Goal: Task Accomplishment & Management: Use online tool/utility

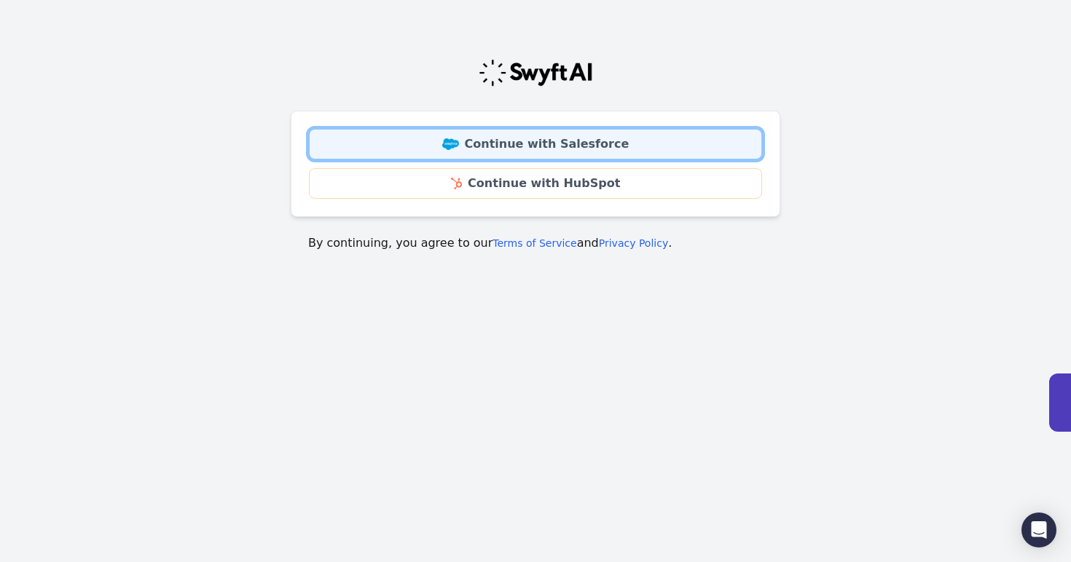
click at [611, 146] on link "Continue with Salesforce" at bounding box center [535, 144] width 453 height 31
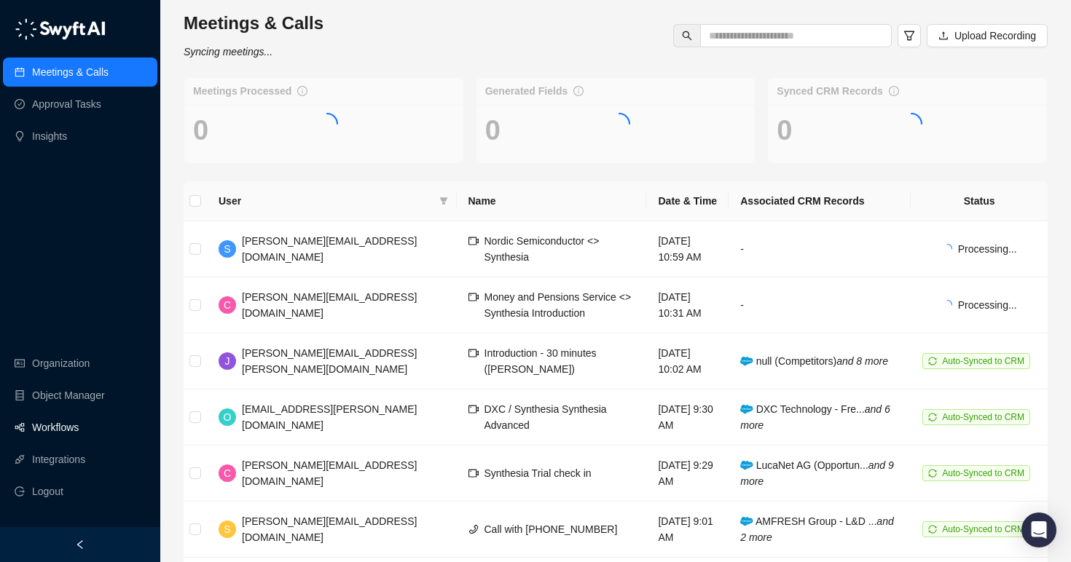
click at [42, 433] on link "Workflows" at bounding box center [55, 427] width 47 height 29
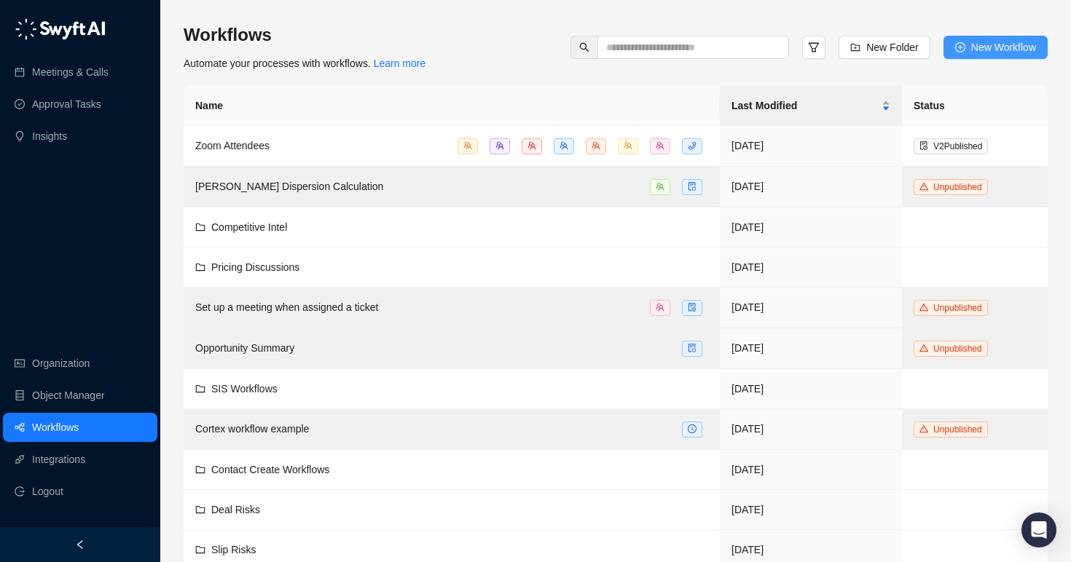
click at [983, 47] on span "New Workflow" at bounding box center [1003, 47] width 65 height 16
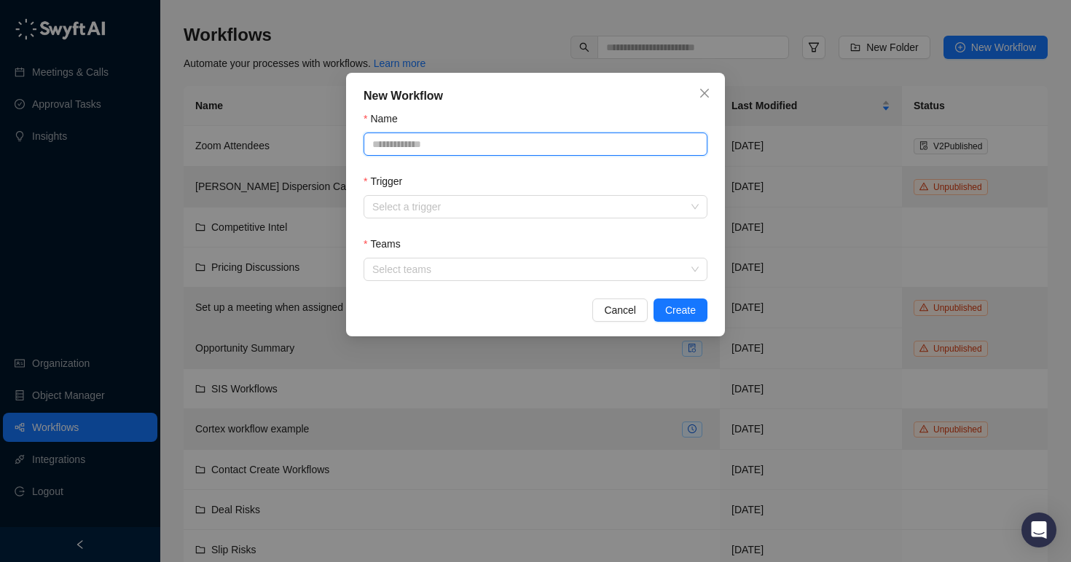
click at [543, 150] on input "Name" at bounding box center [536, 144] width 344 height 23
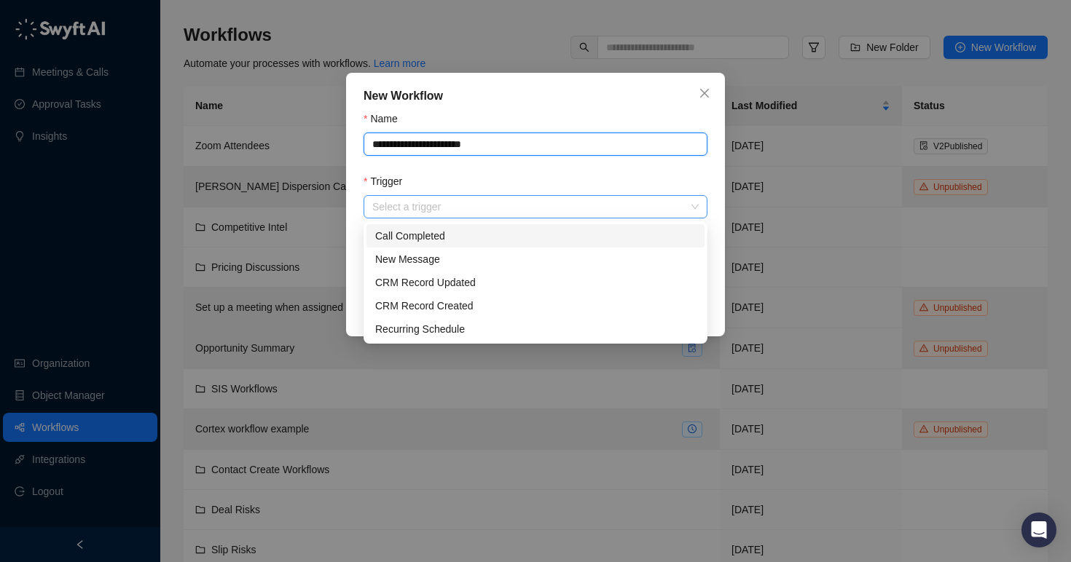
click at [546, 218] on div "Select a trigger" at bounding box center [536, 206] width 344 height 23
type input "**********"
click at [519, 242] on div "Call Completed" at bounding box center [535, 236] width 321 height 16
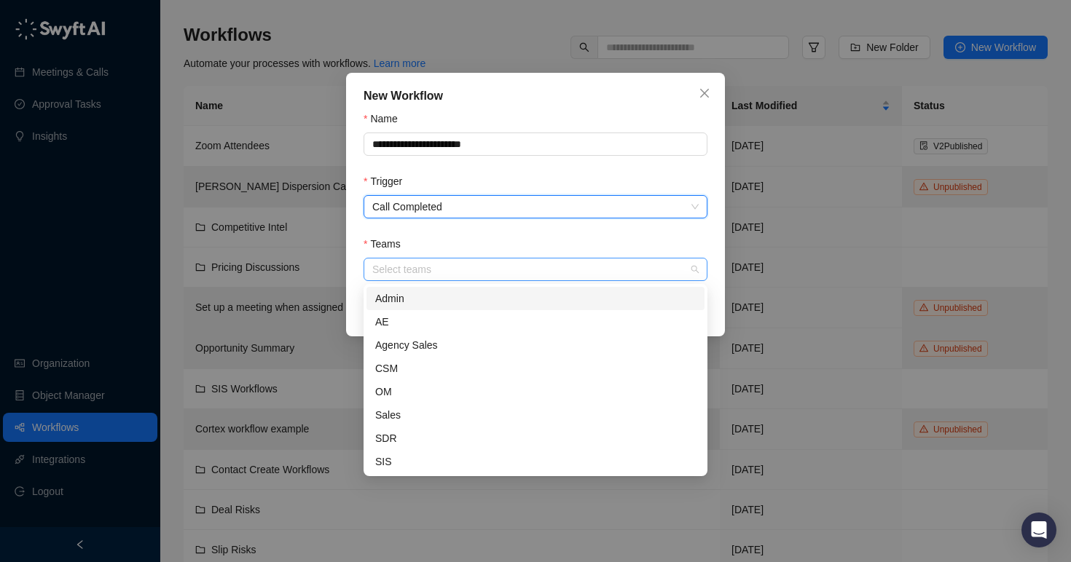
click at [519, 271] on div at bounding box center [527, 269] width 323 height 11
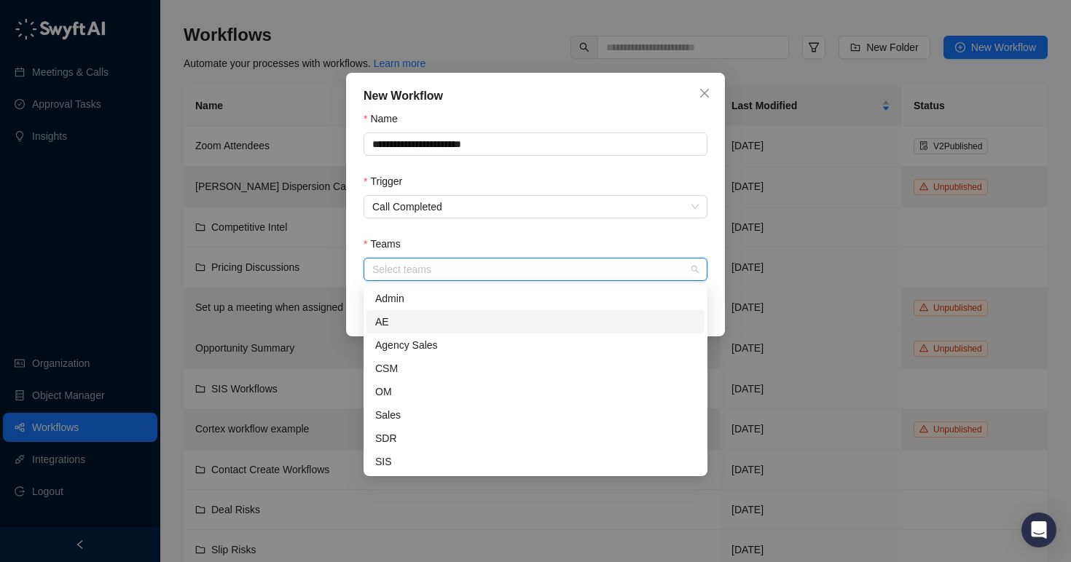
click at [494, 322] on div "AE" at bounding box center [535, 322] width 321 height 16
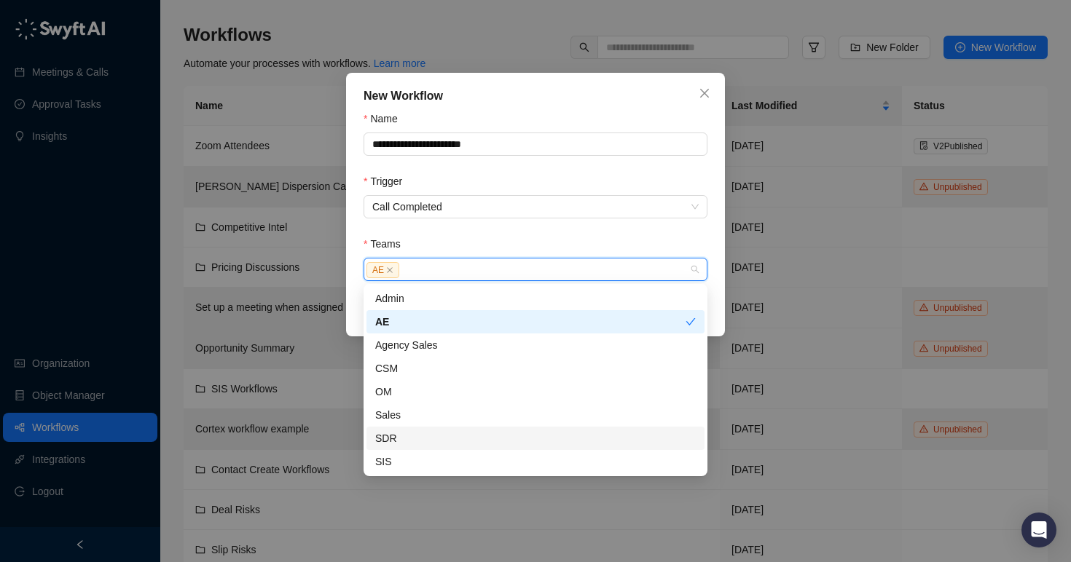
click at [468, 432] on div "SDR" at bounding box center [535, 439] width 321 height 16
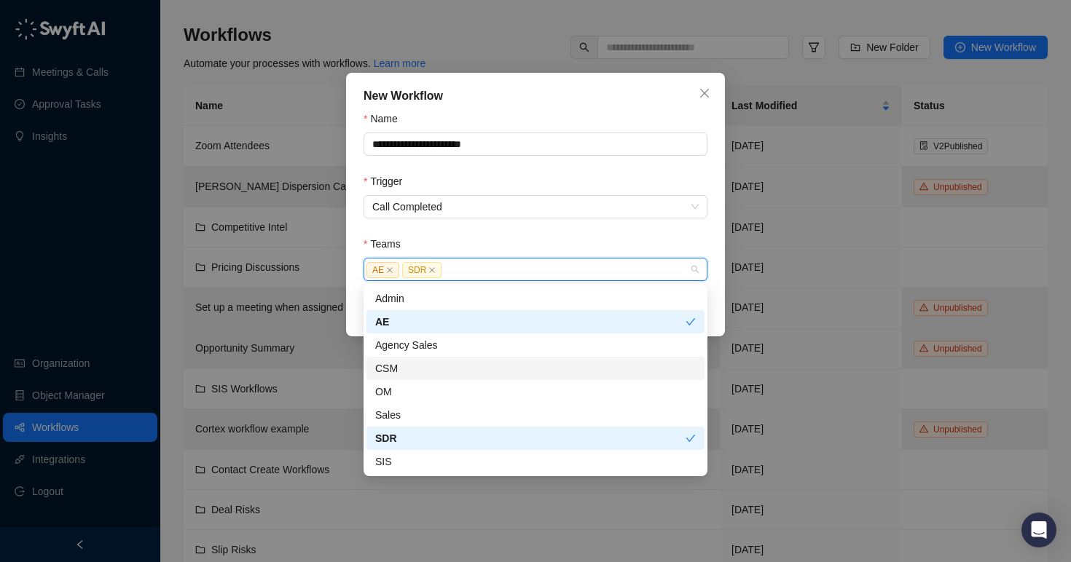
click at [457, 364] on div "CSM" at bounding box center [535, 369] width 321 height 16
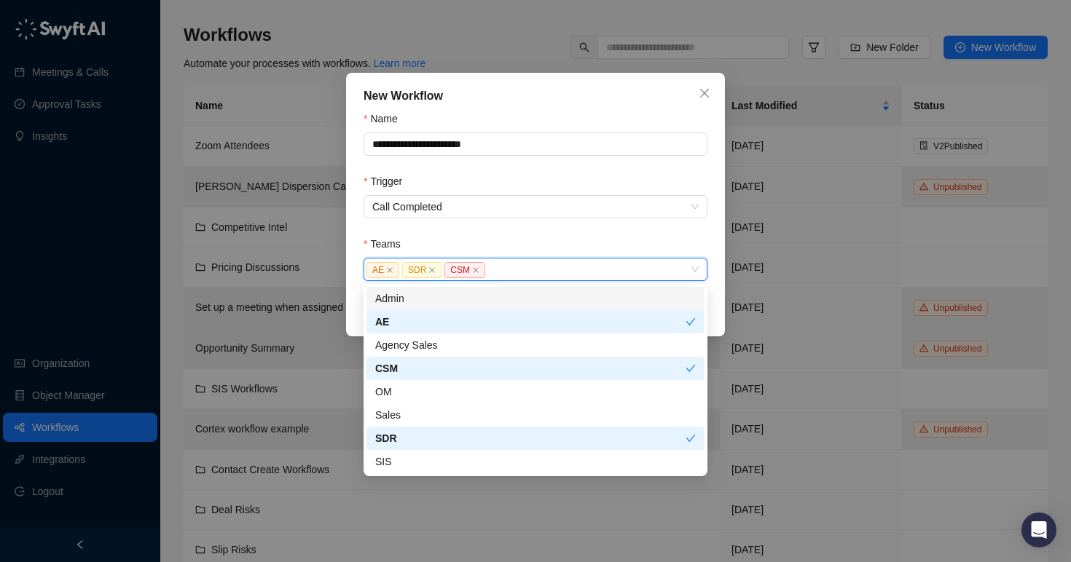
click at [556, 240] on div "Teams" at bounding box center [536, 247] width 344 height 22
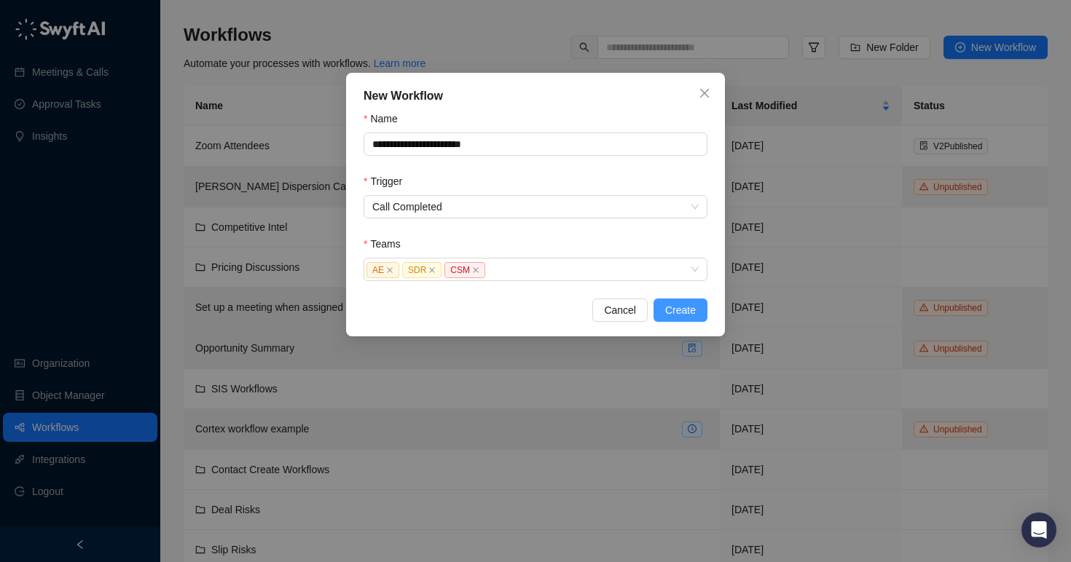
click at [683, 312] on span "Create" at bounding box center [680, 310] width 31 height 16
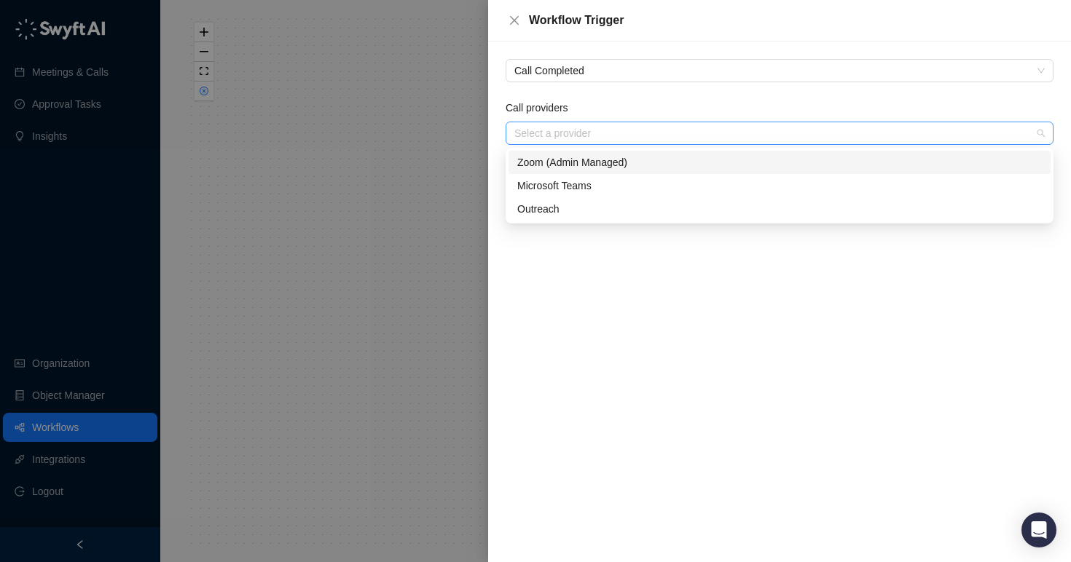
click at [625, 144] on div "Select a provider" at bounding box center [780, 133] width 548 height 23
click at [621, 160] on div "Zoom (Admin Managed)" at bounding box center [779, 162] width 524 height 16
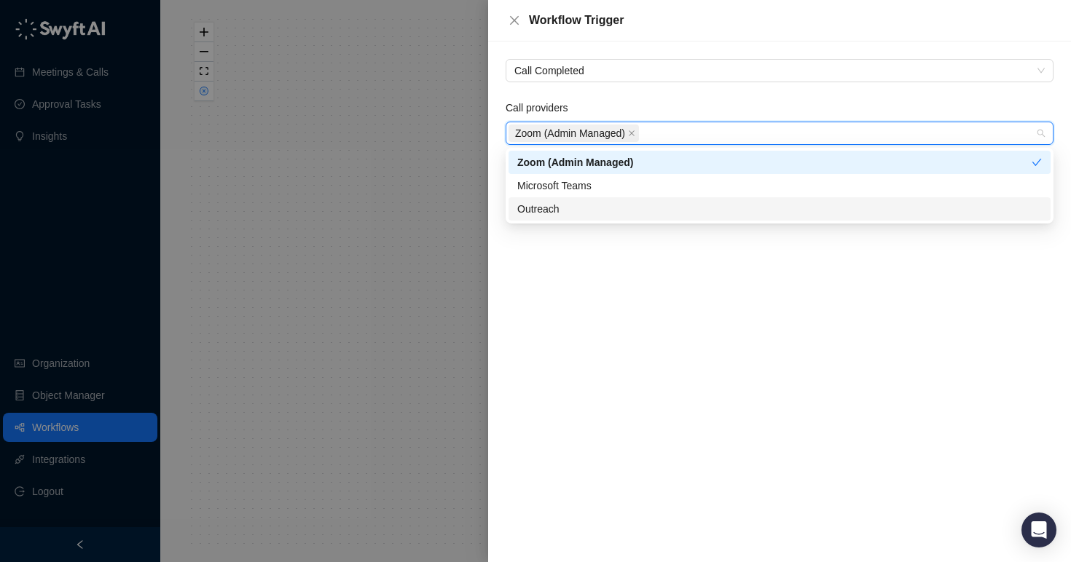
click at [592, 307] on div "Call Completed Call providers Zoom (Admin Managed) Save" at bounding box center [779, 302] width 583 height 521
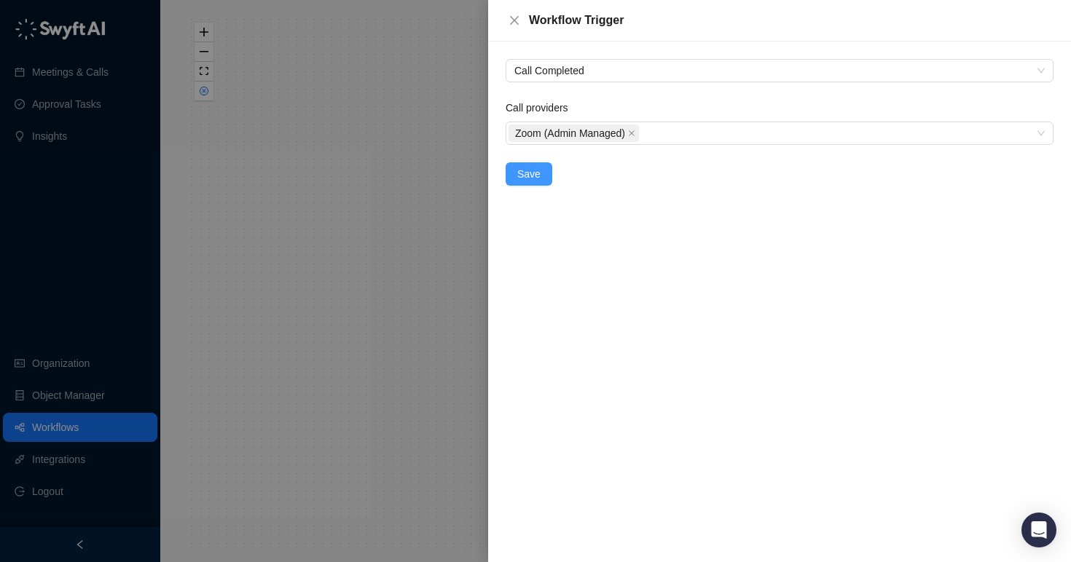
click at [532, 176] on span "Save" at bounding box center [528, 174] width 23 height 16
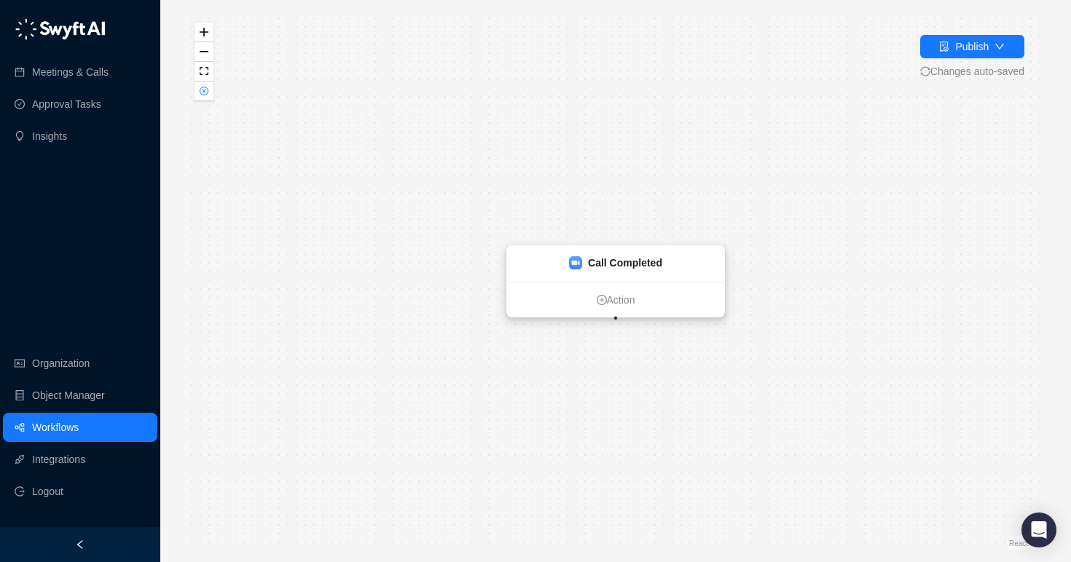
click at [643, 260] on strong "Call Completed" at bounding box center [625, 263] width 74 height 12
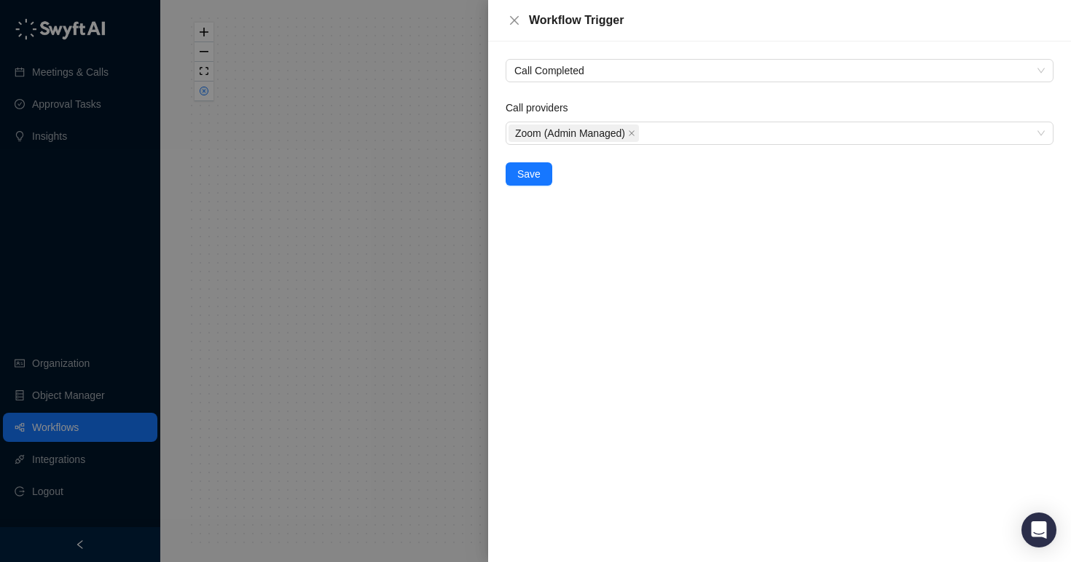
click at [376, 350] on div at bounding box center [535, 281] width 1071 height 562
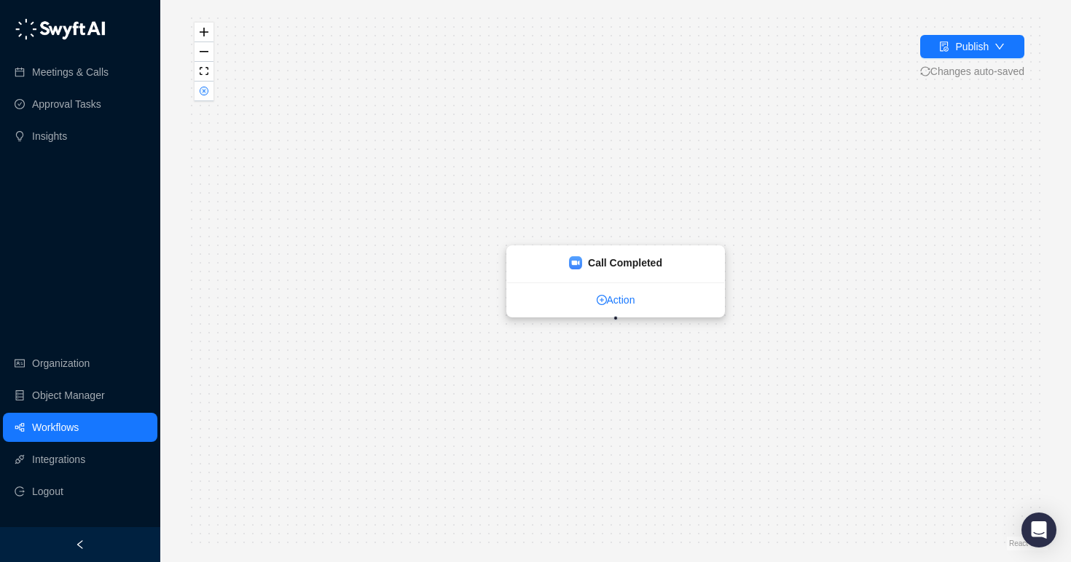
click at [586, 303] on link "Action" at bounding box center [615, 300] width 217 height 16
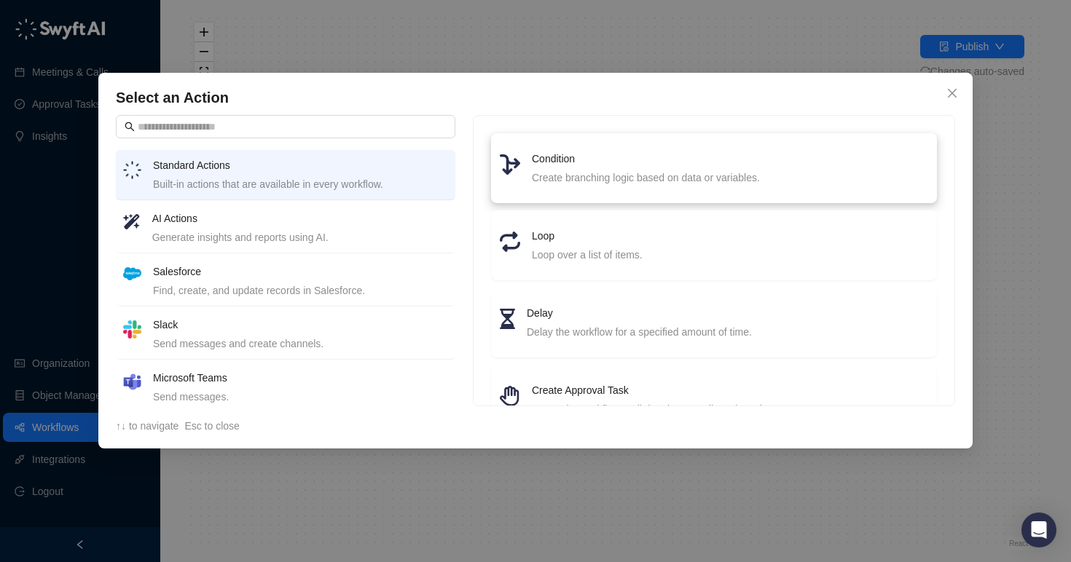
click at [595, 172] on div "Create branching logic based on data or variables." at bounding box center [730, 178] width 396 height 16
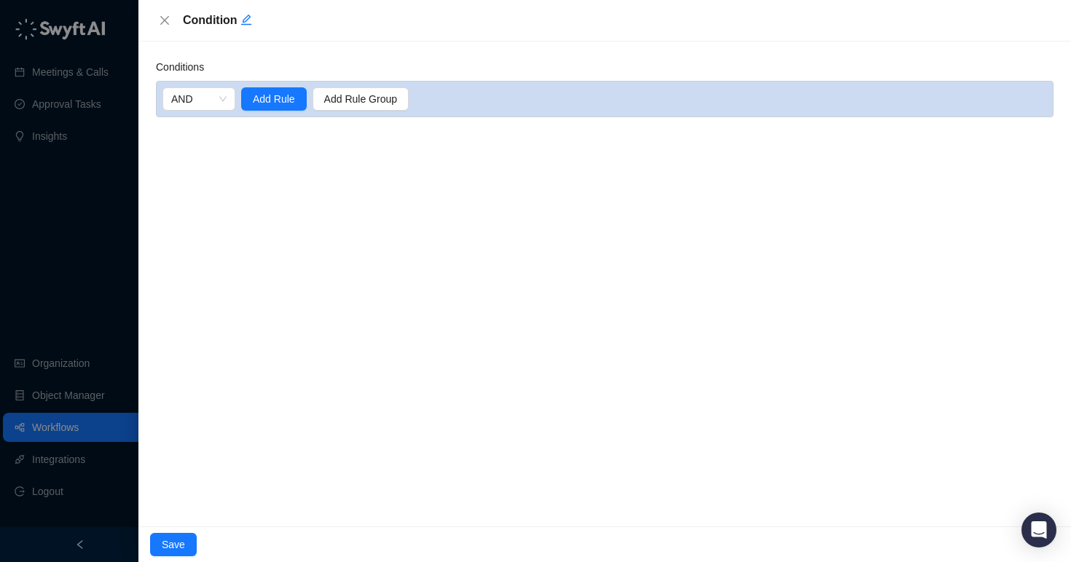
click at [250, 56] on div "Conditions AND Add Rule Add Rule Group" at bounding box center [604, 284] width 932 height 485
click at [192, 96] on span "AND" at bounding box center [198, 99] width 55 height 22
click at [270, 96] on span "Add Rule" at bounding box center [274, 99] width 42 height 16
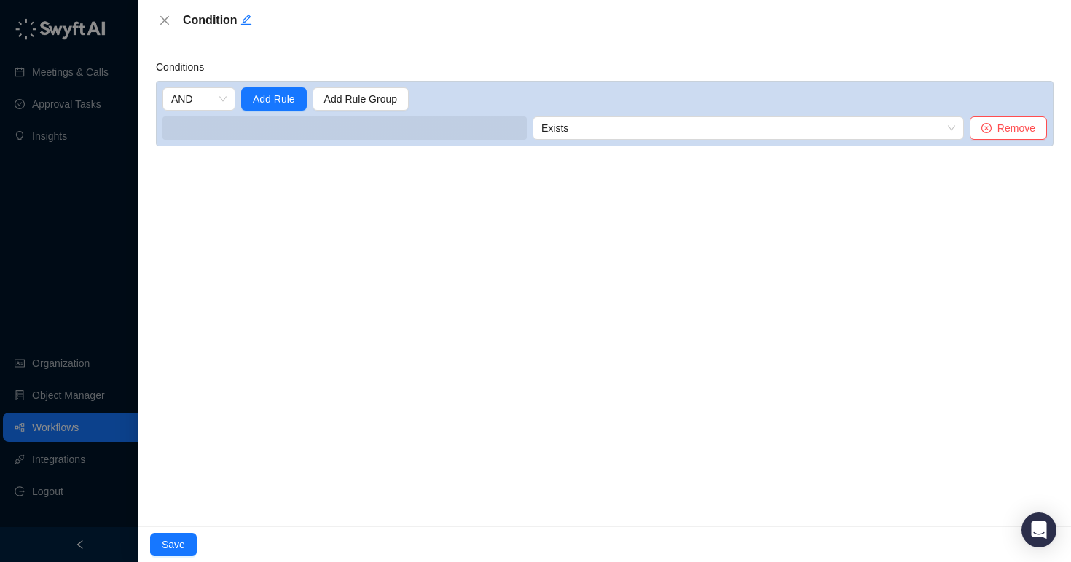
click at [469, 123] on span at bounding box center [344, 128] width 364 height 23
click at [578, 131] on span "Exists" at bounding box center [748, 128] width 414 height 22
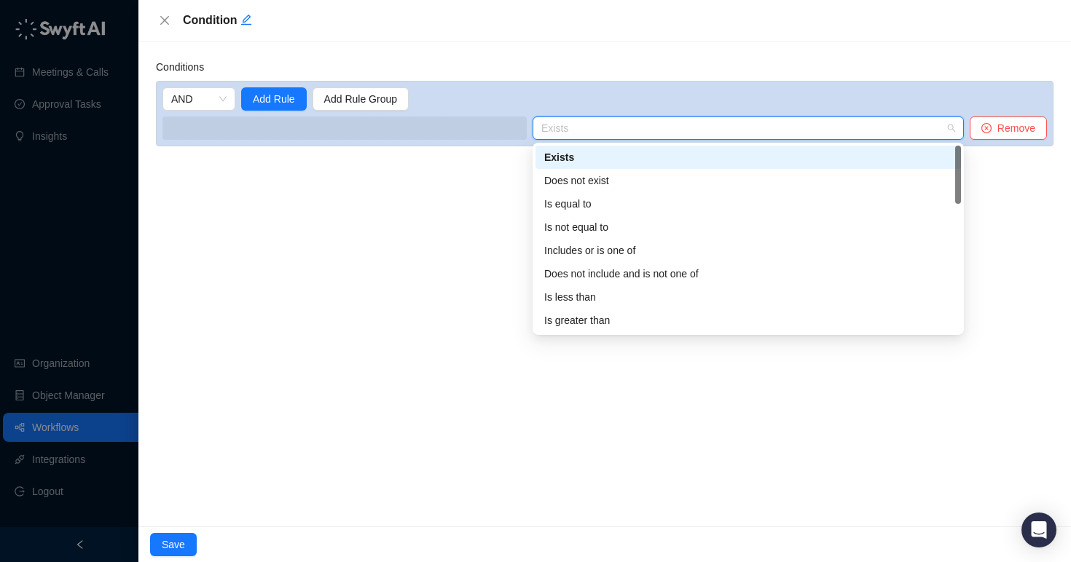
click at [578, 131] on span "Exists" at bounding box center [748, 128] width 414 height 22
click at [575, 131] on span "Exists" at bounding box center [748, 128] width 414 height 22
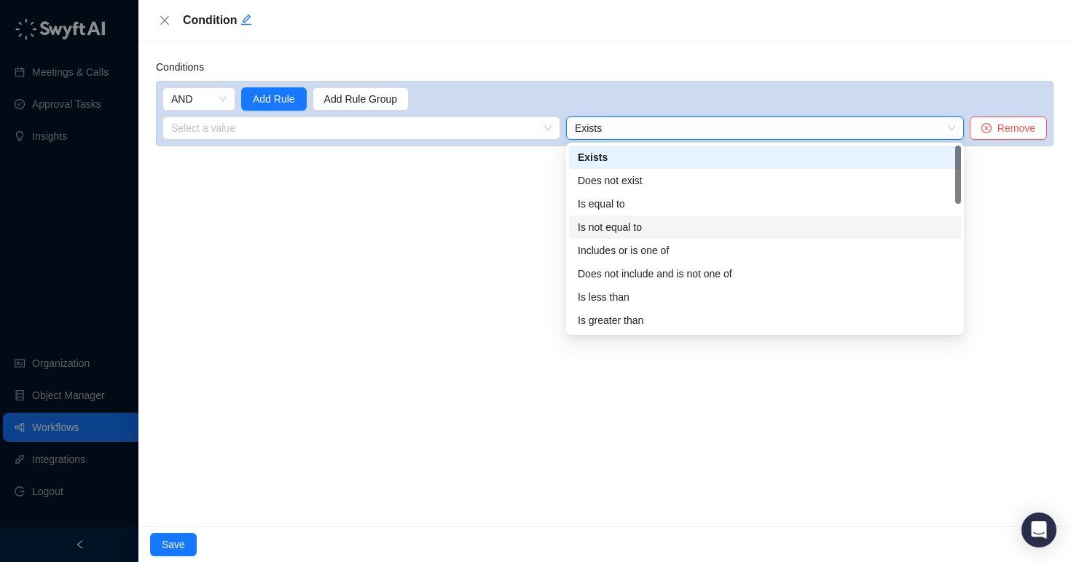
click at [376, 140] on div "AND Add Rule Add Rule Group Select a value Exists Exists Remove" at bounding box center [604, 114] width 897 height 66
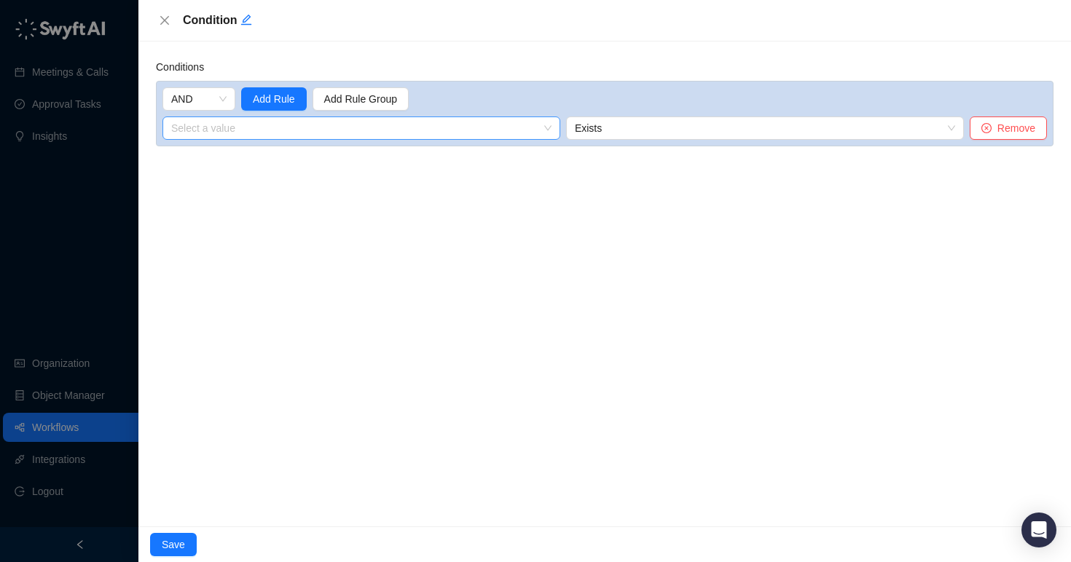
click at [379, 132] on input "search" at bounding box center [357, 128] width 372 height 22
click at [286, 159] on div "1. Call Completed Variables" at bounding box center [237, 157] width 126 height 16
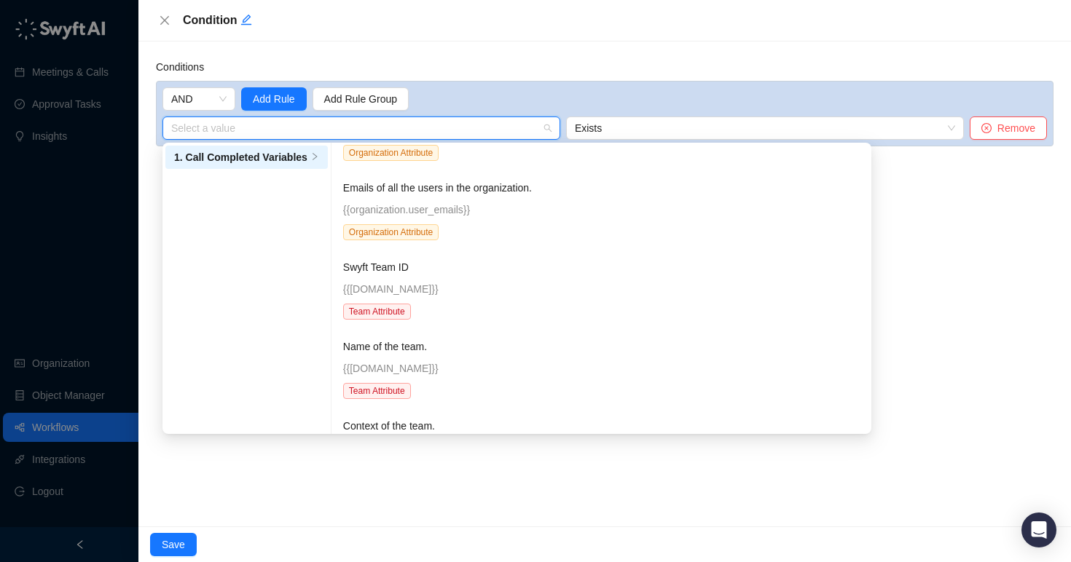
scroll to position [645, 0]
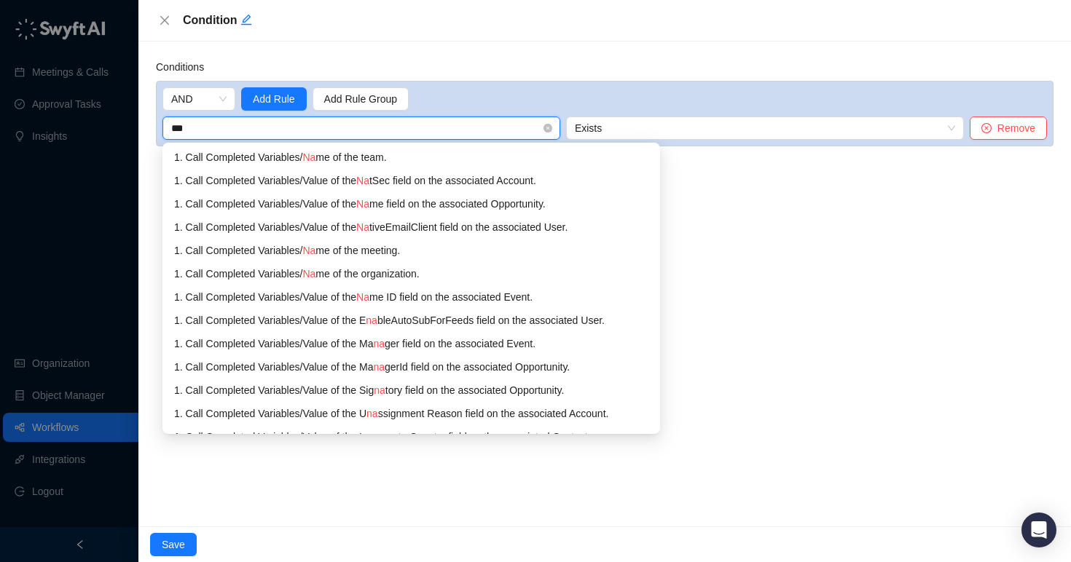
type input "****"
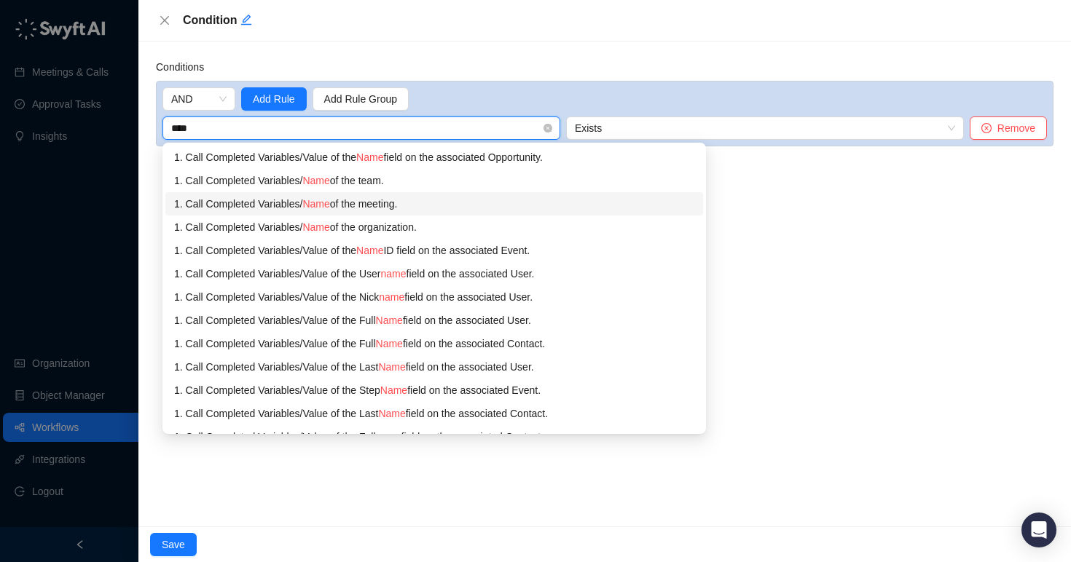
click at [456, 208] on div "1. Call Completed Variables / Name of the meeting." at bounding box center [434, 204] width 520 height 16
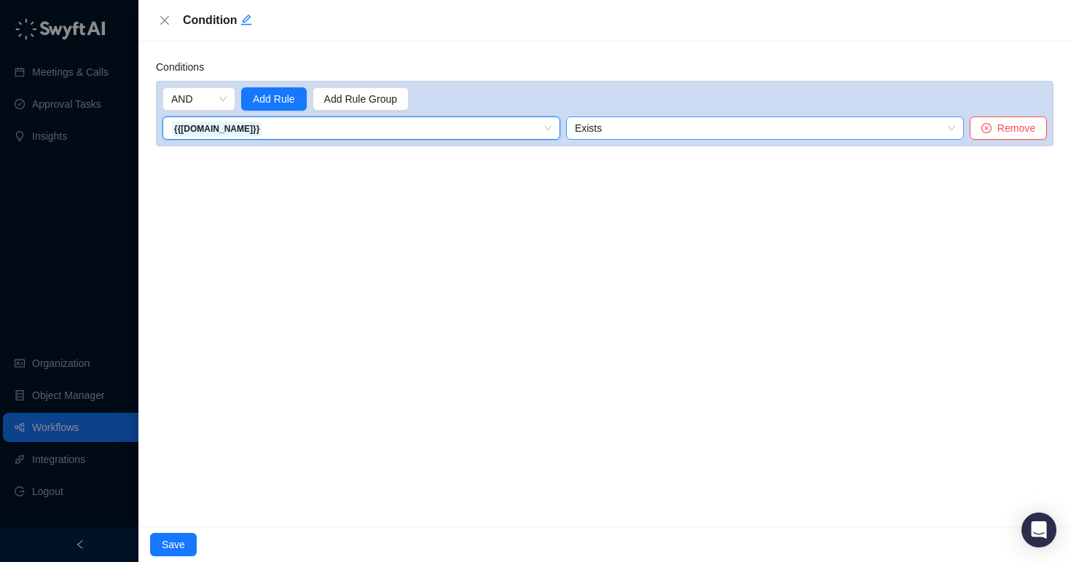
click at [609, 126] on span "Exists" at bounding box center [765, 128] width 380 height 22
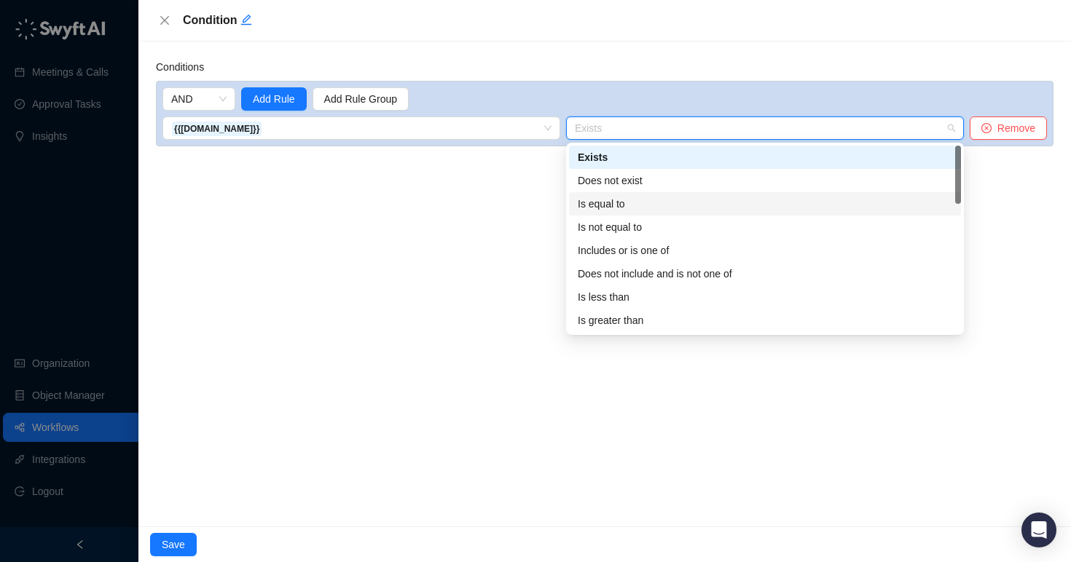
click at [597, 206] on div "Is equal to" at bounding box center [765, 204] width 374 height 16
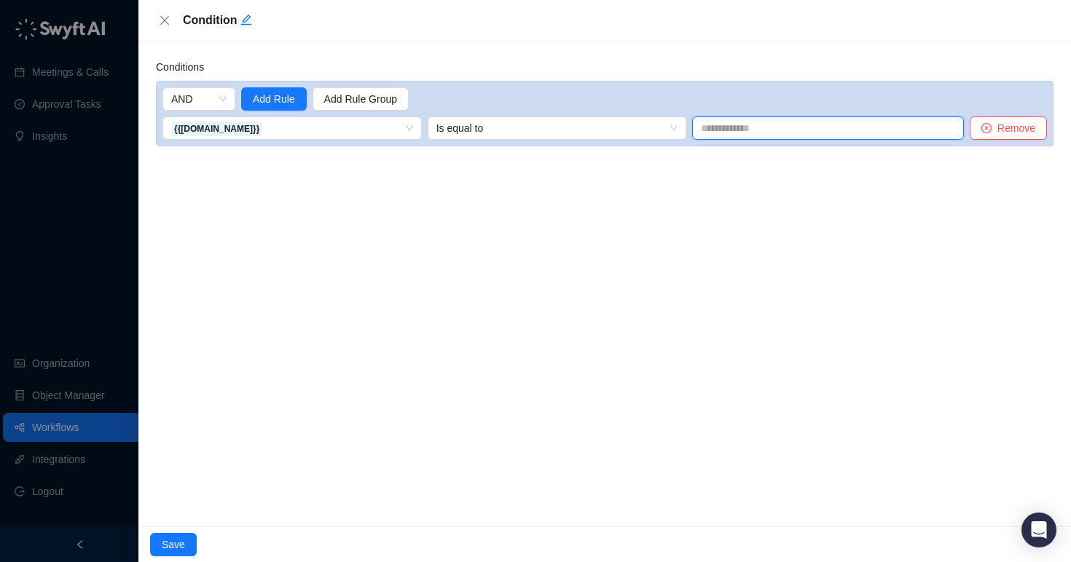
click at [750, 129] on input "text" at bounding box center [828, 128] width 272 height 23
paste input "**********"
type input "**********"
click at [685, 227] on div "Conditions AND Add Rule Add Rule Group {{[DOMAIN_NAME]}} 1. Call Completed Vari…" at bounding box center [604, 284] width 932 height 485
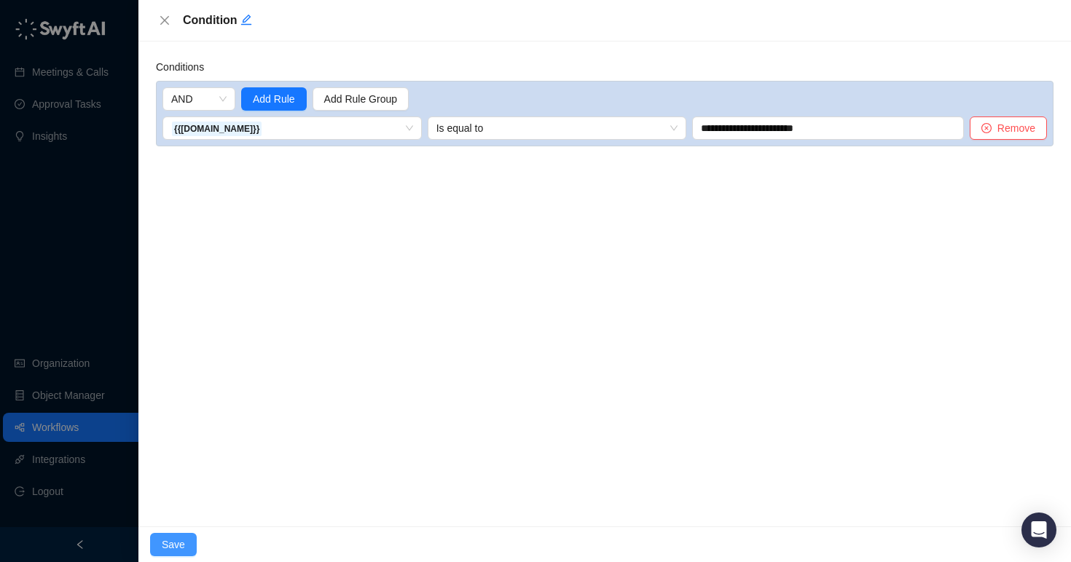
click at [167, 542] on span "Save" at bounding box center [173, 545] width 23 height 16
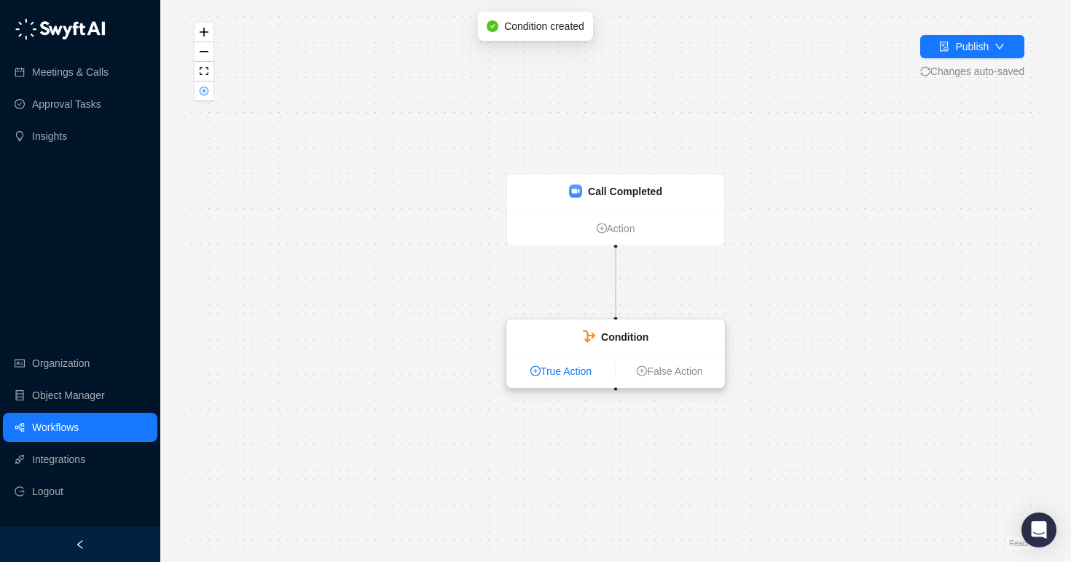
click at [562, 376] on link "True Action" at bounding box center [561, 372] width 108 height 16
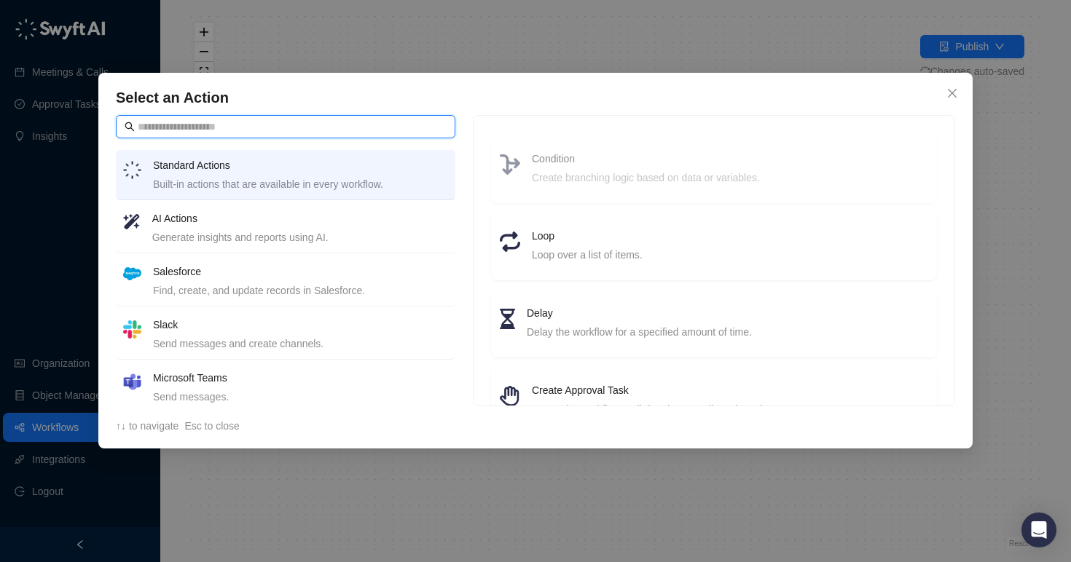
scroll to position [1, 0]
click at [311, 165] on h4 "Standard Actions" at bounding box center [300, 165] width 295 height 16
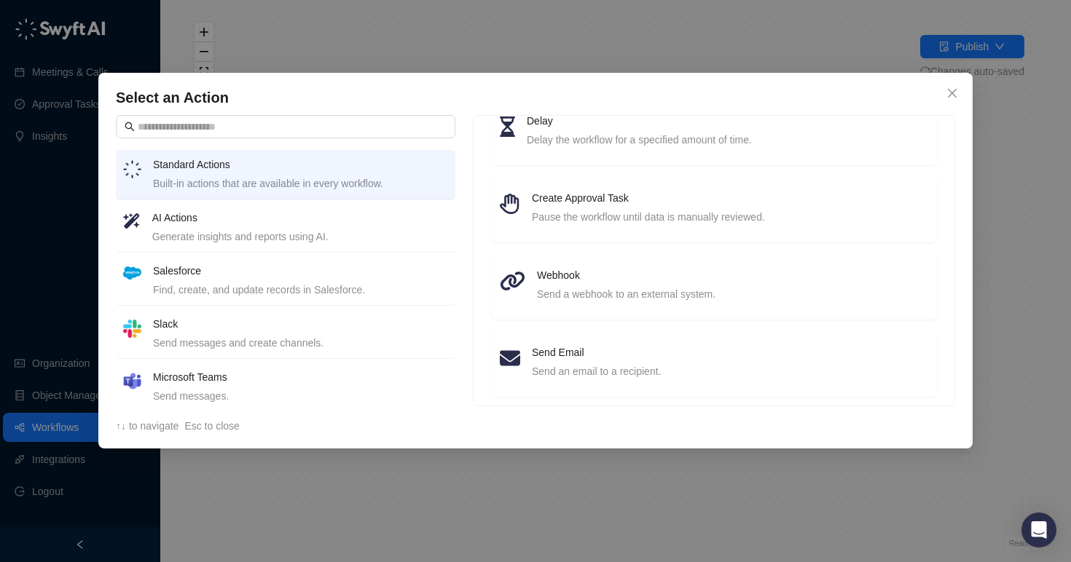
scroll to position [190, 0]
click at [229, 229] on div "Generate insights and reports using AI." at bounding box center [300, 237] width 296 height 16
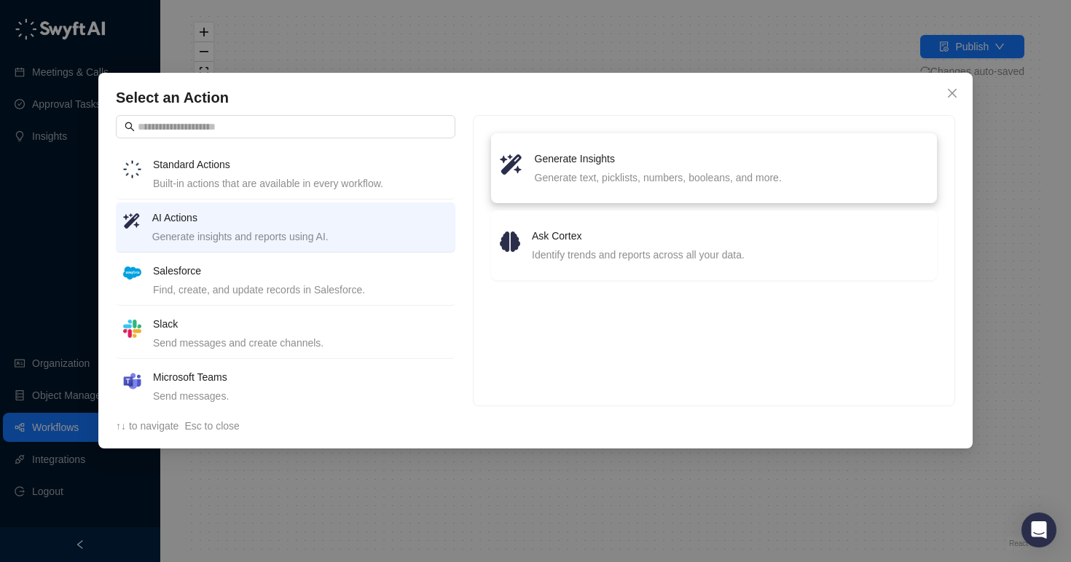
click at [562, 179] on div "Generate text, picklists, numbers, booleans, and more." at bounding box center [731, 178] width 393 height 16
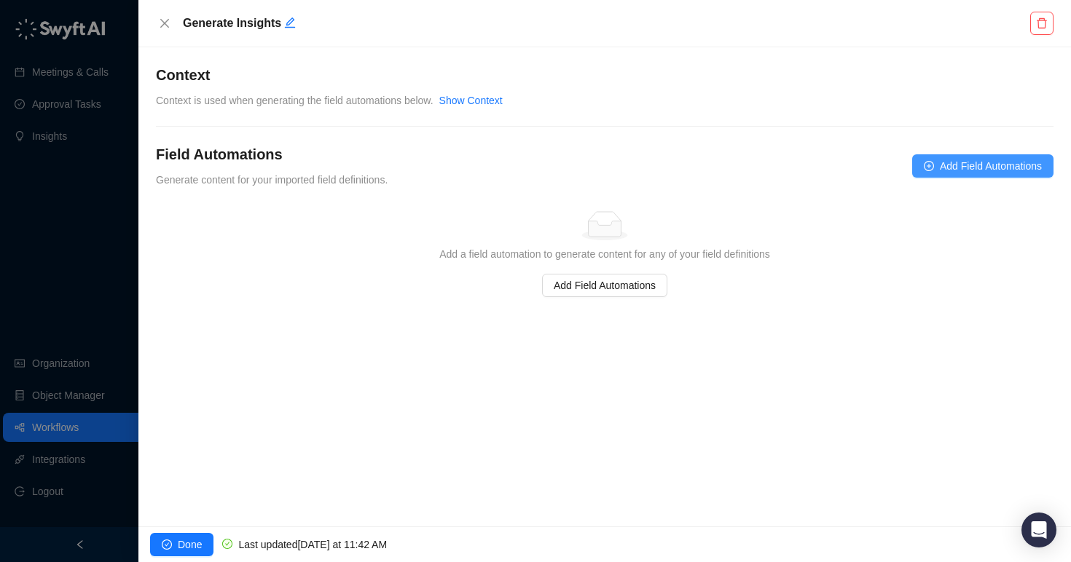
click at [964, 160] on span "Add Field Automations" at bounding box center [991, 166] width 102 height 16
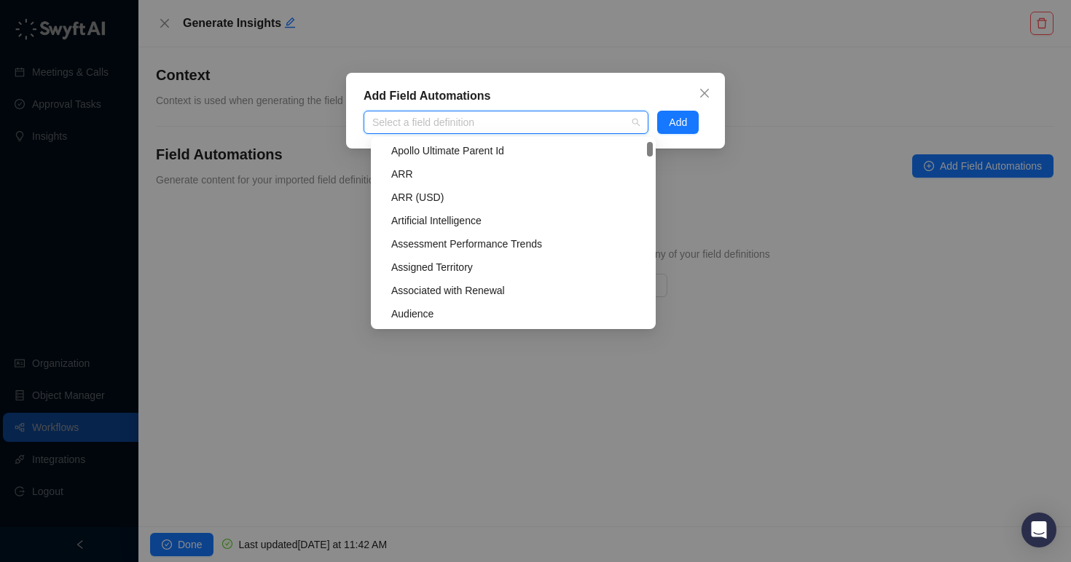
scroll to position [840, 0]
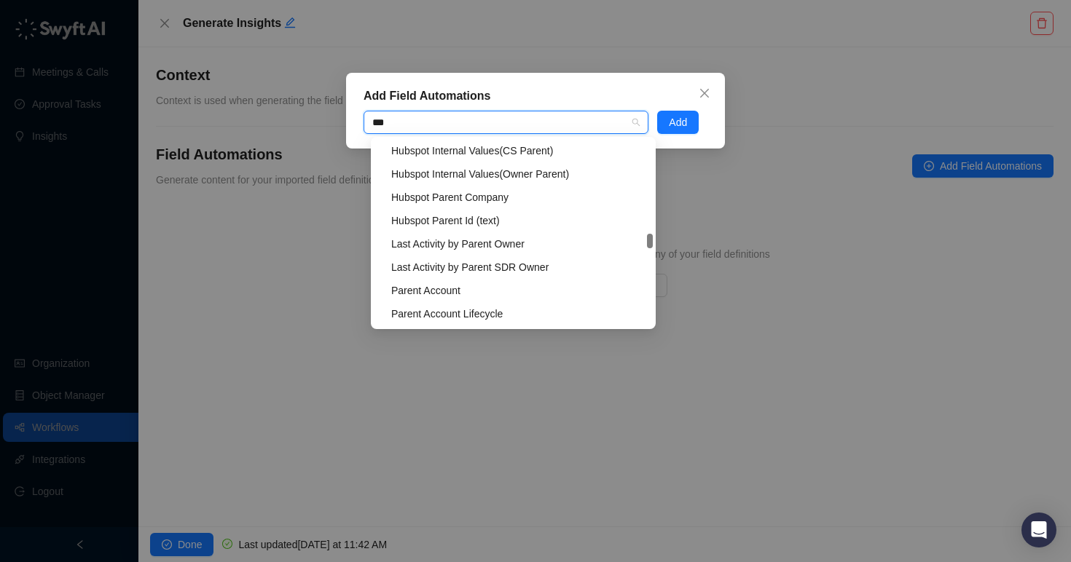
type input "****"
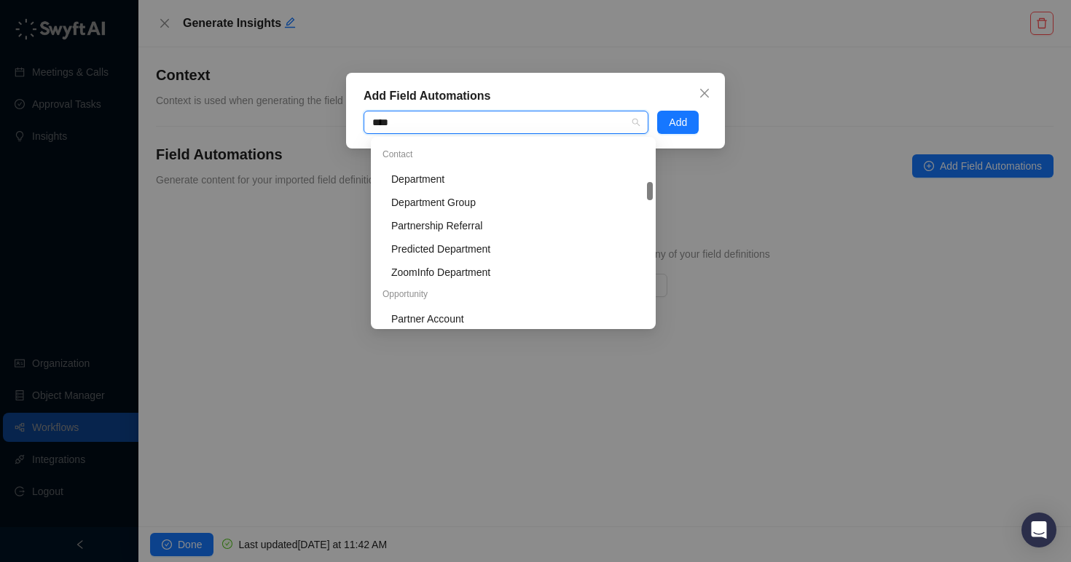
scroll to position [134, 0]
click at [703, 85] on button "Close" at bounding box center [704, 93] width 23 height 23
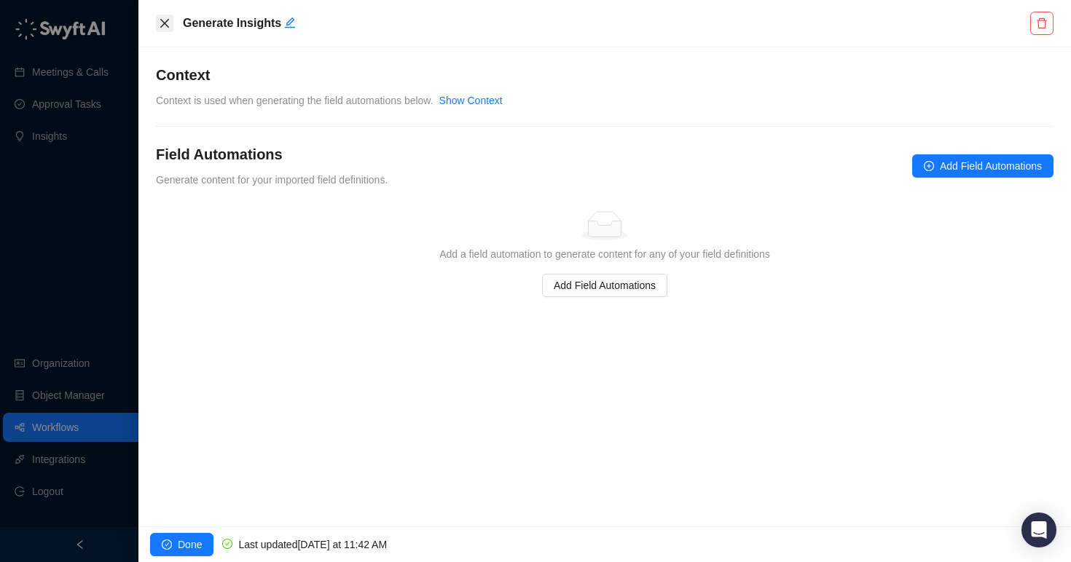
click at [169, 21] on icon "close" at bounding box center [165, 23] width 12 height 12
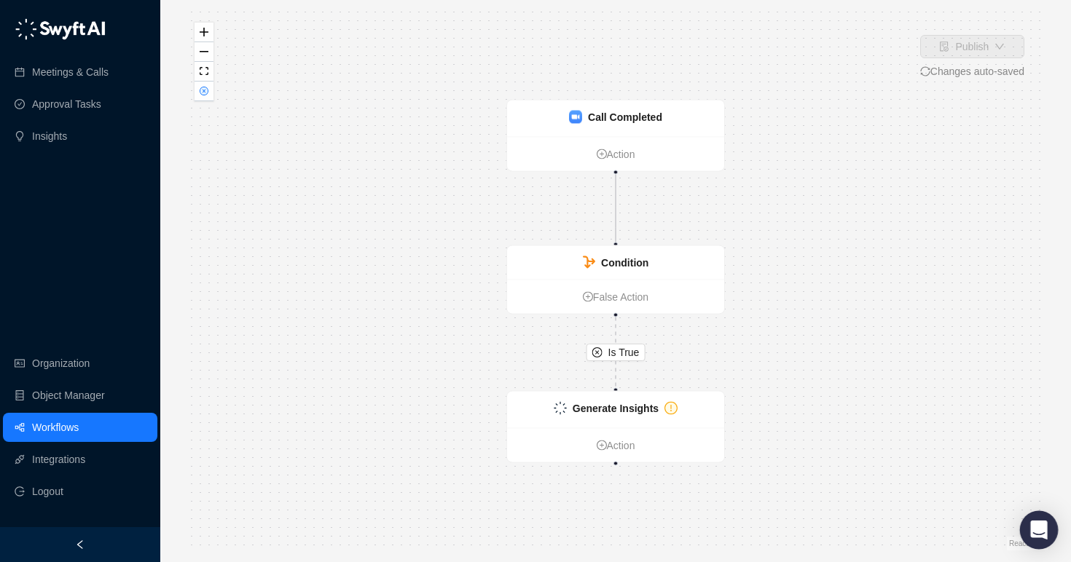
click at [1038, 534] on icon "Open Intercom Messenger" at bounding box center [1038, 530] width 19 height 19
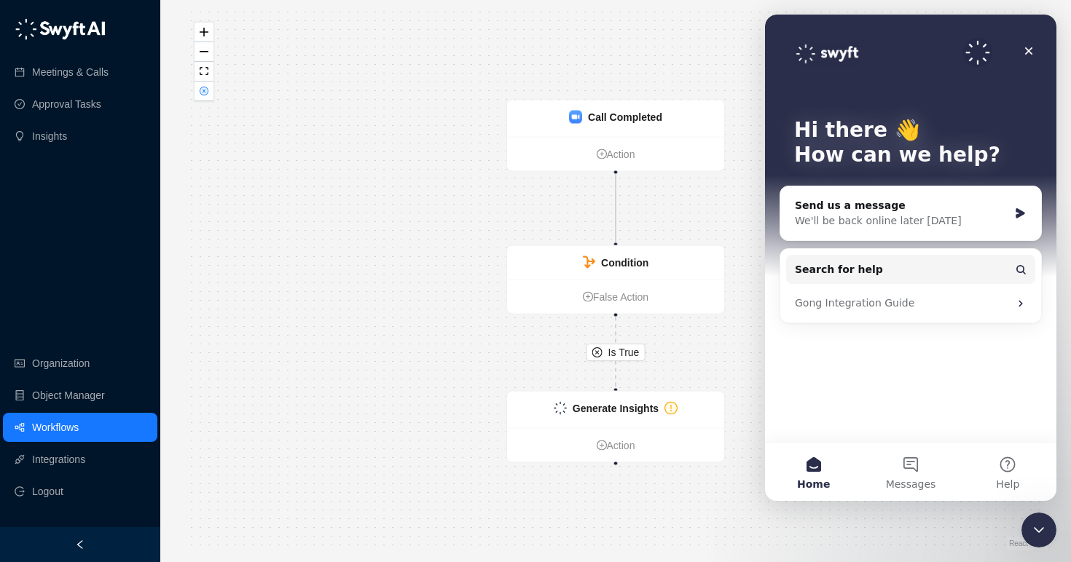
click at [423, 292] on div "Is True Call Completed Action Condition False Action Generate Insights Action" at bounding box center [616, 281] width 864 height 539
click at [1031, 529] on icon "Close Intercom Messenger" at bounding box center [1036, 527] width 17 height 17
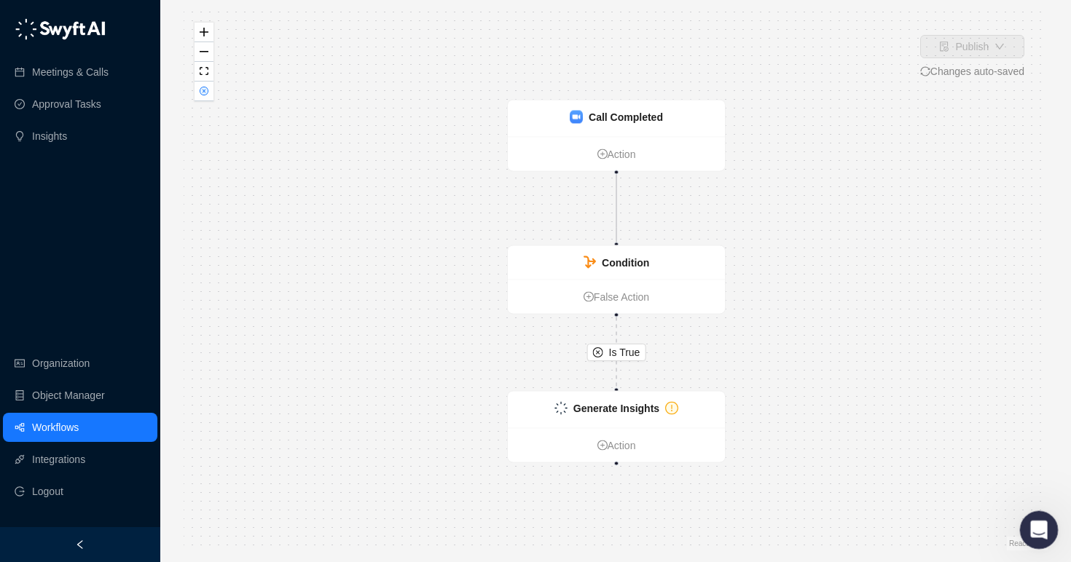
click at [1034, 540] on div "Open Intercom Messenger" at bounding box center [1037, 528] width 48 height 48
